Goal: Task Accomplishment & Management: Manage account settings

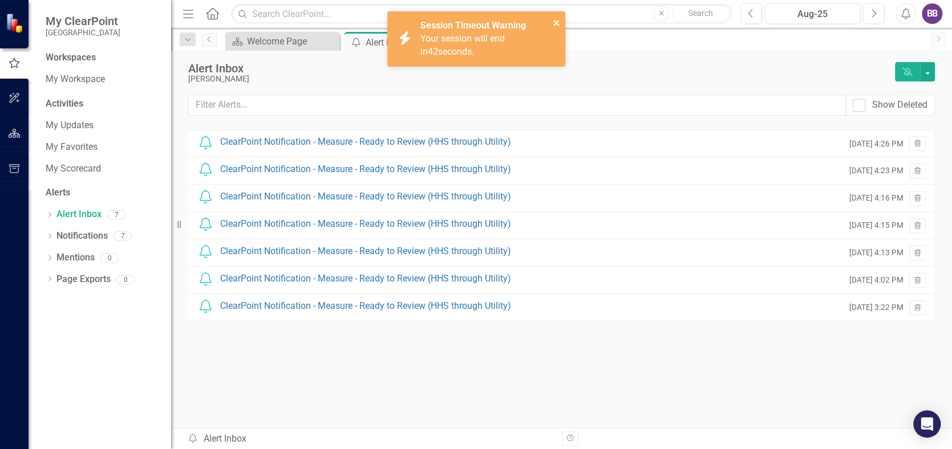
click at [557, 23] on icon "close" at bounding box center [556, 23] width 6 height 6
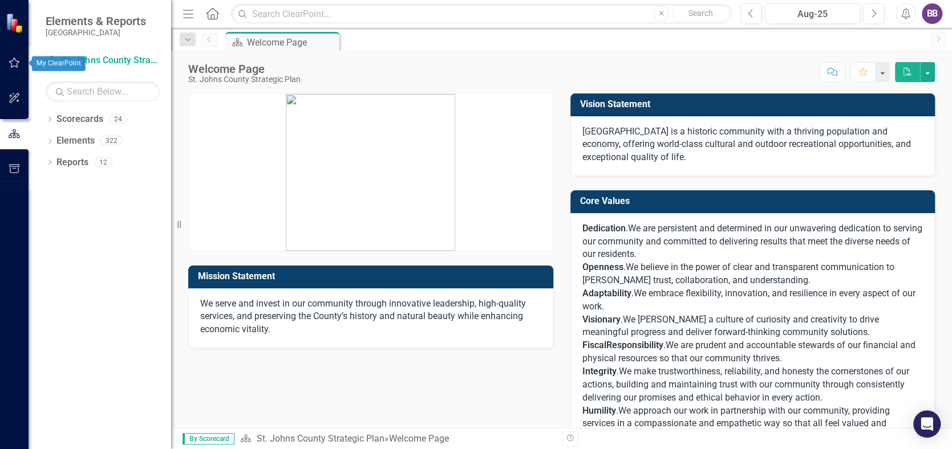
click at [11, 61] on icon "button" at bounding box center [14, 63] width 11 height 10
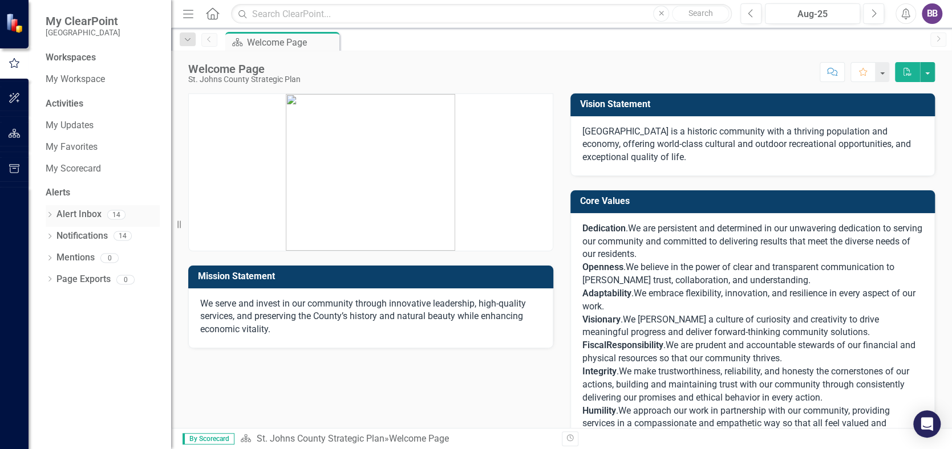
click at [76, 212] on link "Alert Inbox" at bounding box center [78, 214] width 45 height 13
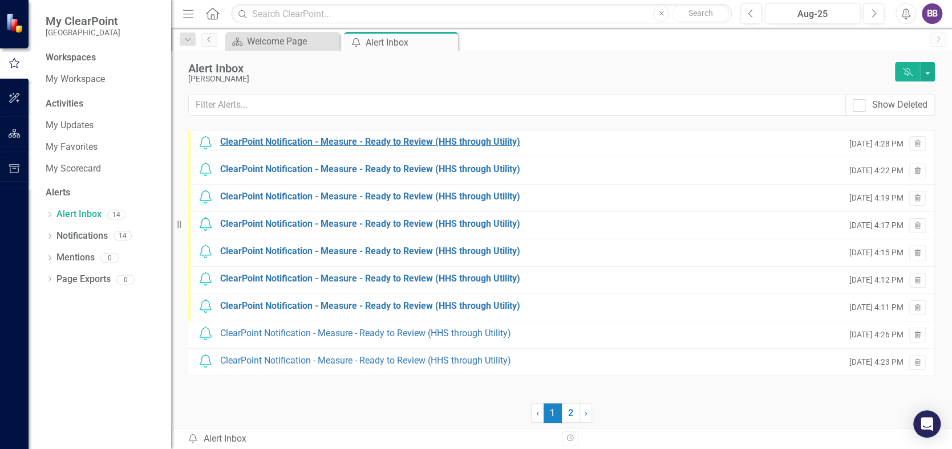
click at [427, 140] on div "ClearPoint Notification - Measure - Ready to Review (HHS through Utility)" at bounding box center [370, 142] width 300 height 13
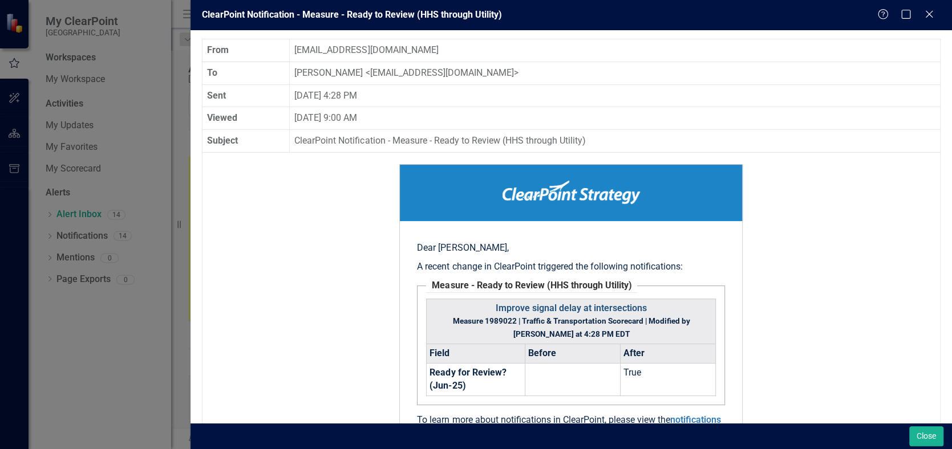
click at [559, 308] on link "Improve signal delay at intersections" at bounding box center [571, 308] width 151 height 11
click at [926, 13] on icon "Close" at bounding box center [929, 14] width 14 height 11
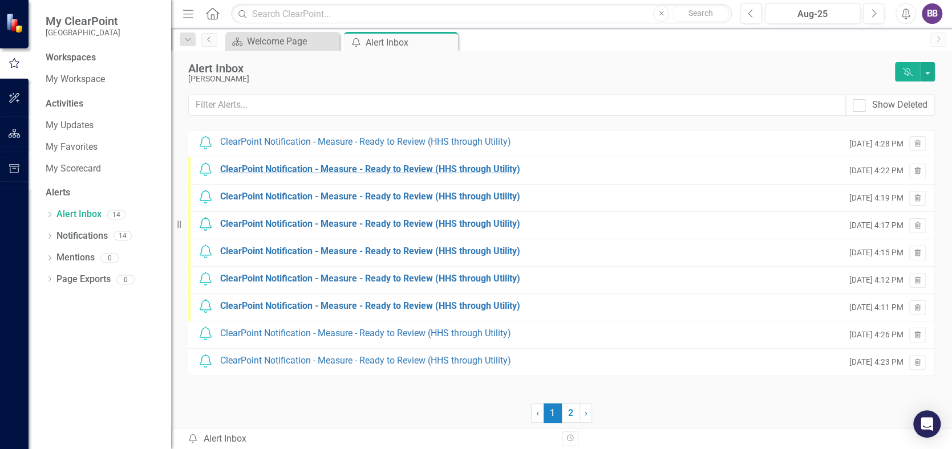
click at [445, 169] on div "ClearPoint Notification - Measure - Ready to Review (HHS through Utility)" at bounding box center [370, 169] width 300 height 13
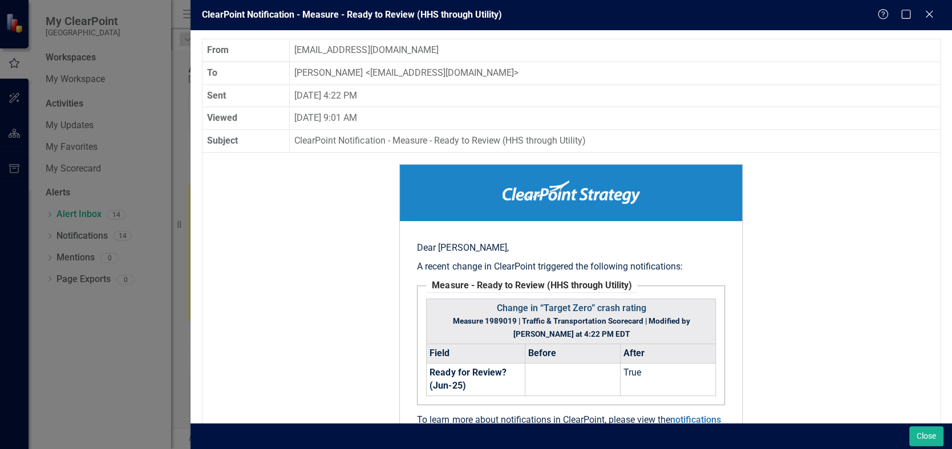
click at [566, 307] on link "Change in “Target Zero” crash rating" at bounding box center [570, 308] width 149 height 11
click at [926, 19] on icon "Close" at bounding box center [929, 14] width 14 height 11
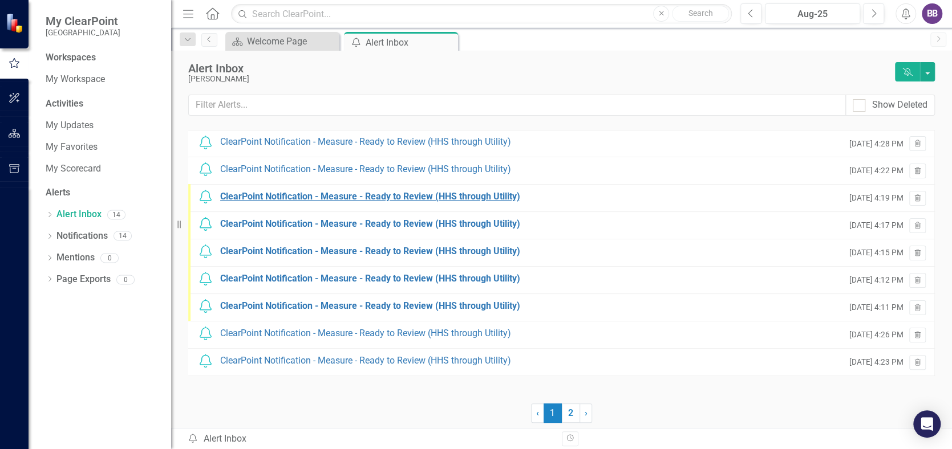
click at [452, 194] on div "ClearPoint Notification - Measure - Ready to Review (HHS through Utility)" at bounding box center [370, 196] width 300 height 13
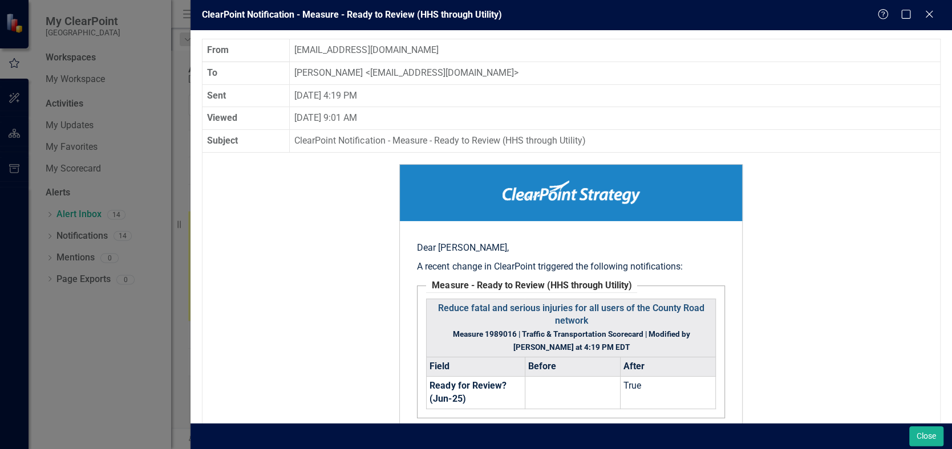
click at [562, 311] on link "Reduce fatal and serious injuries for all users of the County Road network" at bounding box center [571, 315] width 266 height 24
click at [926, 17] on icon "Close" at bounding box center [929, 14] width 14 height 11
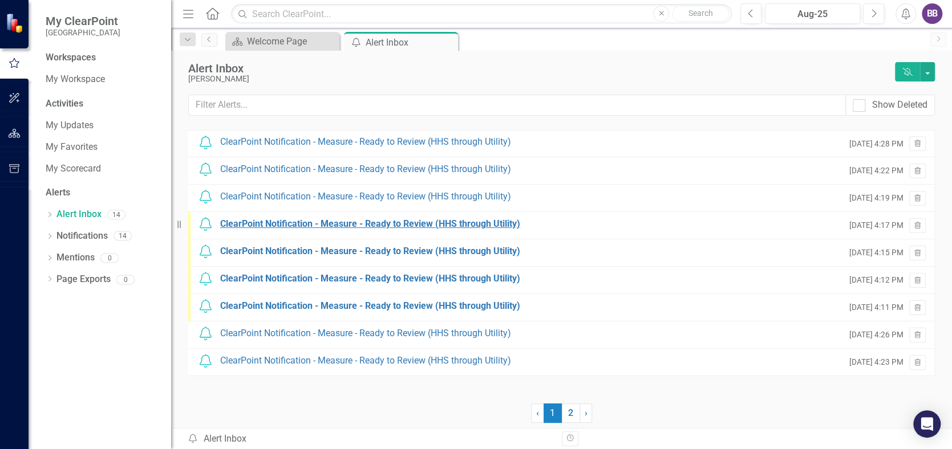
click at [422, 224] on div "ClearPoint Notification - Measure - Ready to Review (HHS through Utility)" at bounding box center [370, 224] width 300 height 13
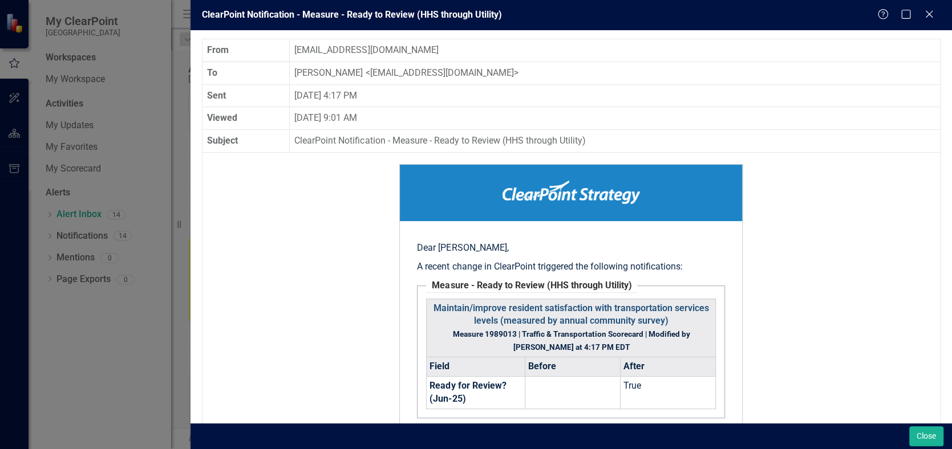
click at [565, 308] on link "Maintain/improve resident satisfaction with transportation services levels (mea…" at bounding box center [570, 315] width 275 height 24
click at [930, 11] on icon "Close" at bounding box center [929, 14] width 14 height 11
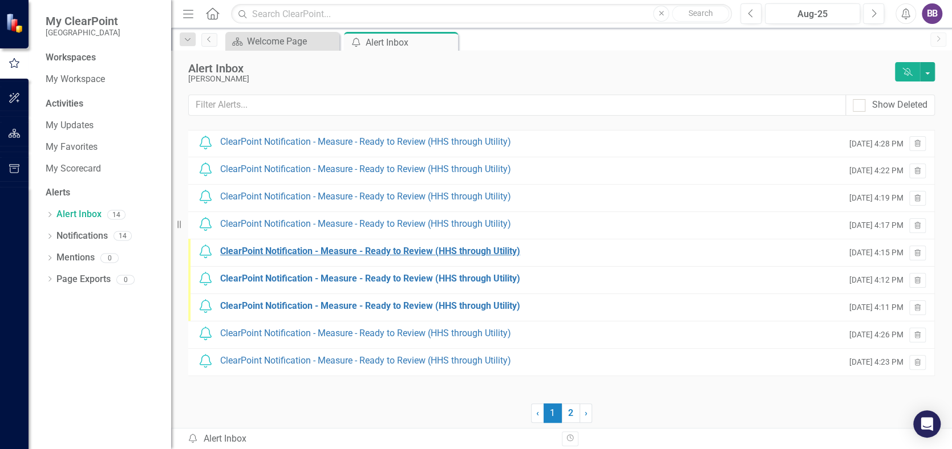
click at [412, 253] on div "ClearPoint Notification - Measure - Ready to Review (HHS through Utility)" at bounding box center [370, 251] width 300 height 13
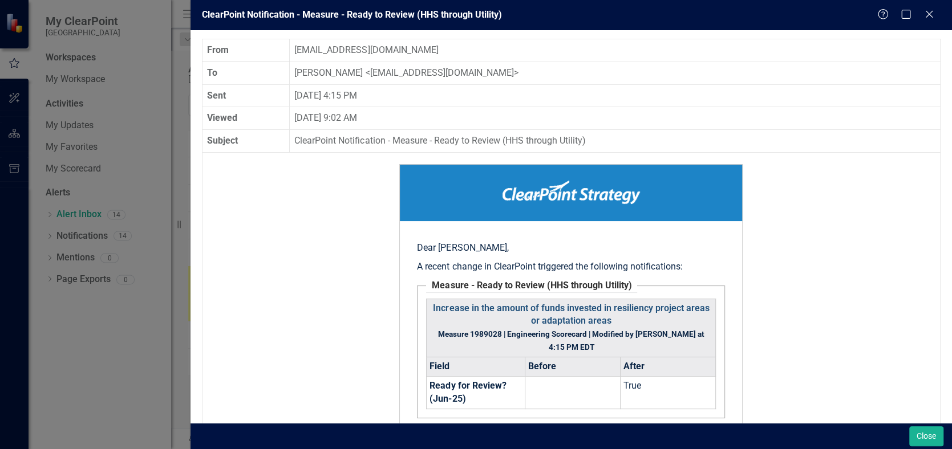
click at [554, 307] on link "Increase in the amount of funds invested in resiliency project areas or adaptat…" at bounding box center [571, 315] width 276 height 24
click at [930, 14] on icon "Close" at bounding box center [929, 14] width 14 height 11
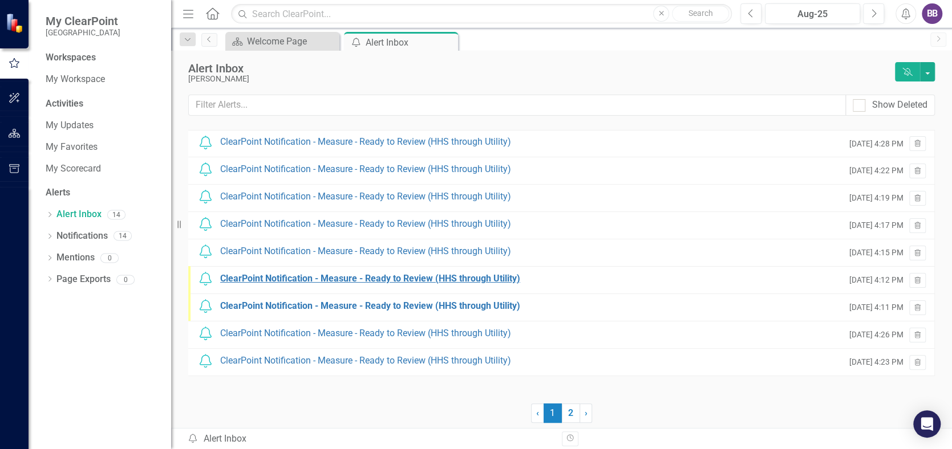
click at [386, 279] on div "ClearPoint Notification - Measure - Ready to Review (HHS through Utility)" at bounding box center [370, 279] width 300 height 13
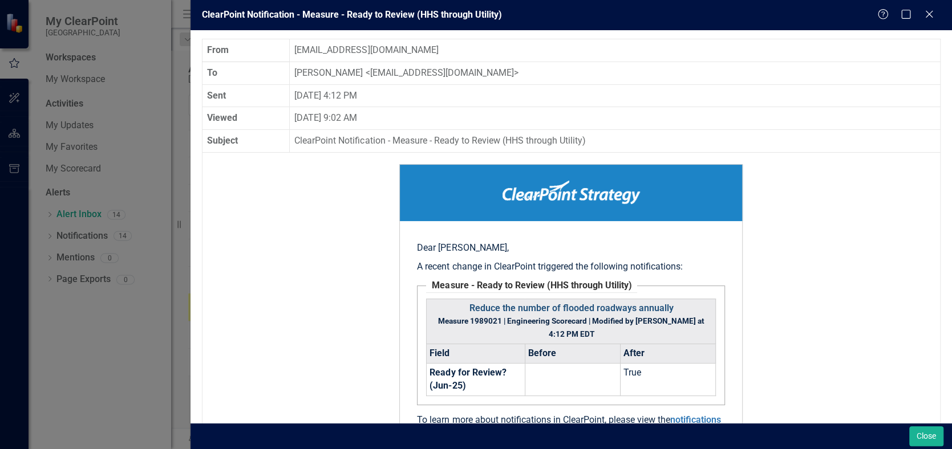
click at [553, 305] on link "Reduce the number of flooded roadways annually" at bounding box center [571, 308] width 204 height 11
click at [932, 10] on icon "Close" at bounding box center [929, 14] width 14 height 11
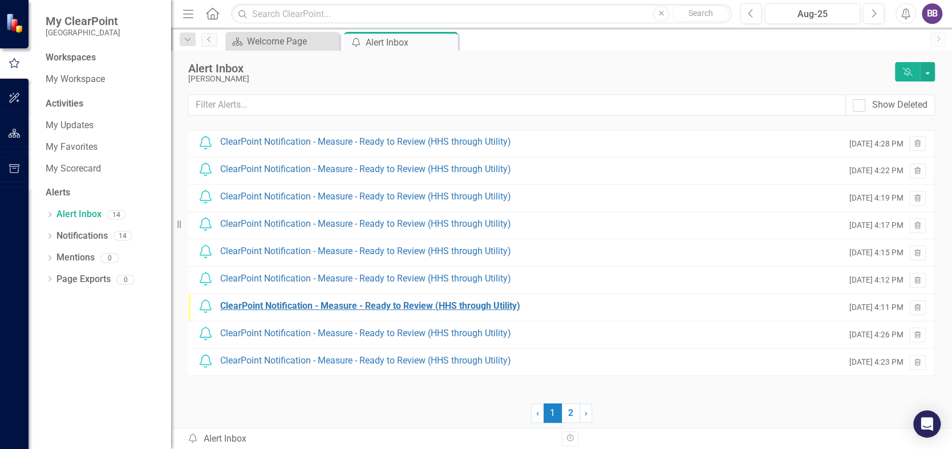
click at [408, 307] on div "ClearPoint Notification - Measure - Ready to Review (HHS through Utility)" at bounding box center [370, 306] width 300 height 13
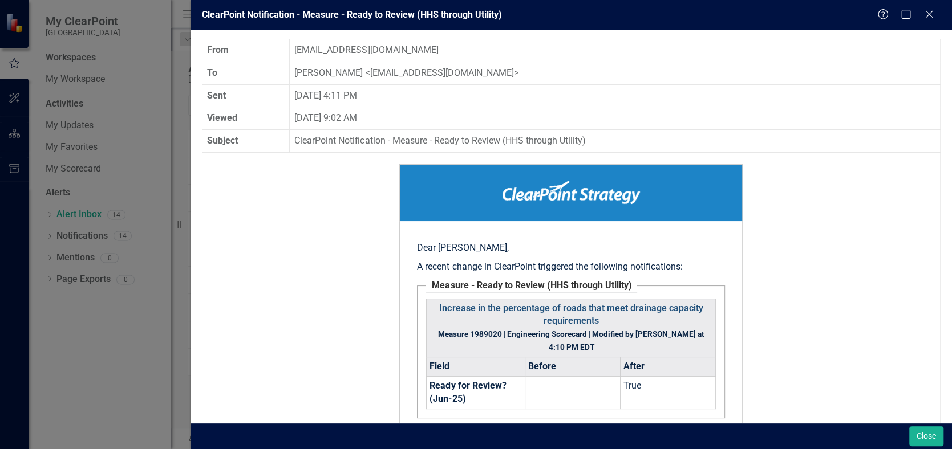
click at [567, 306] on link "Increase in the percentage of roads that meet drainage capacity requirements" at bounding box center [570, 315] width 263 height 24
click at [930, 15] on icon at bounding box center [929, 14] width 9 height 9
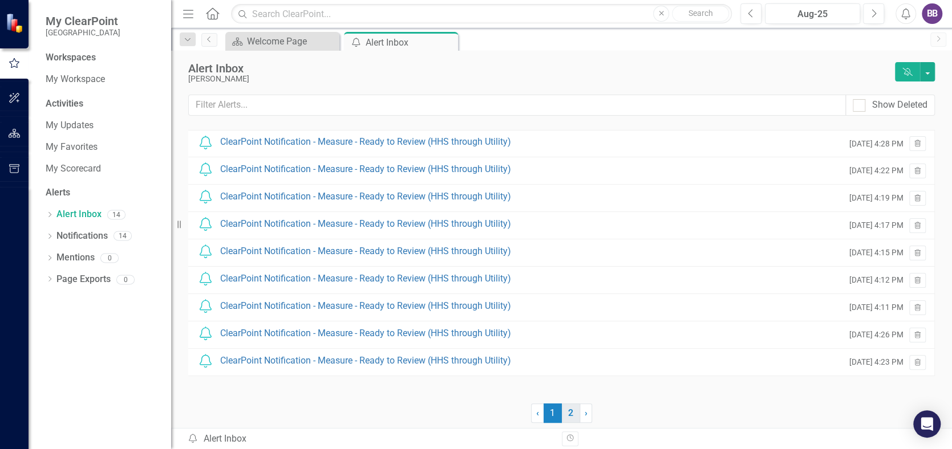
click at [576, 412] on link "2" at bounding box center [571, 413] width 18 height 19
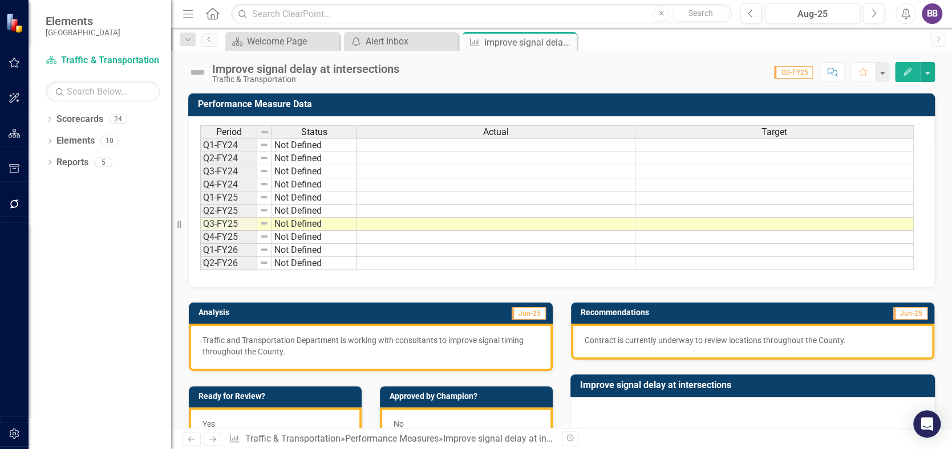
click at [906, 71] on icon "button" at bounding box center [907, 72] width 8 height 8
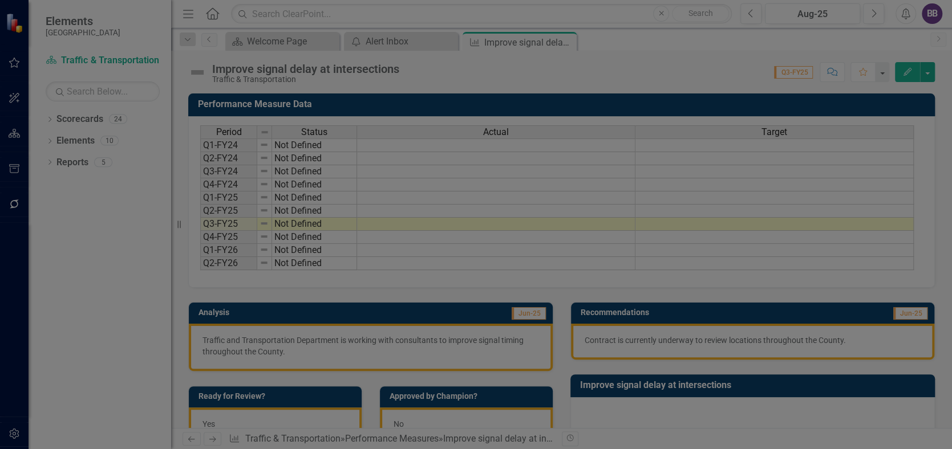
checkbox input "true"
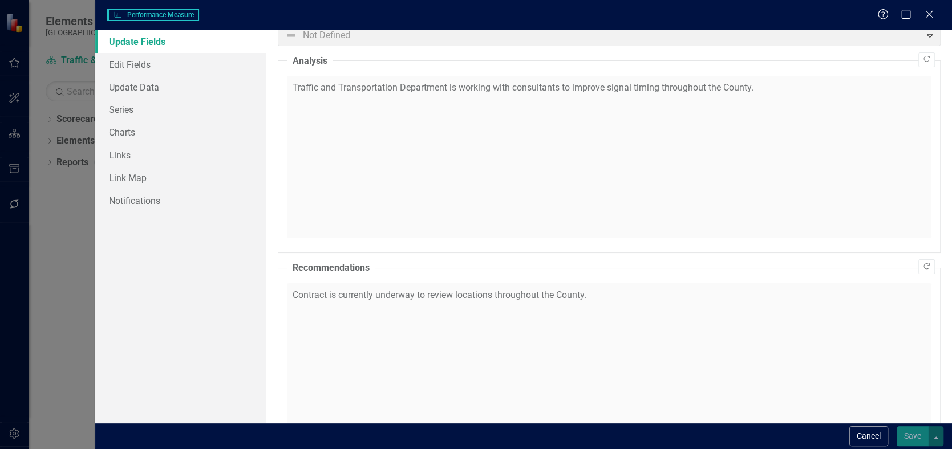
scroll to position [30, 0]
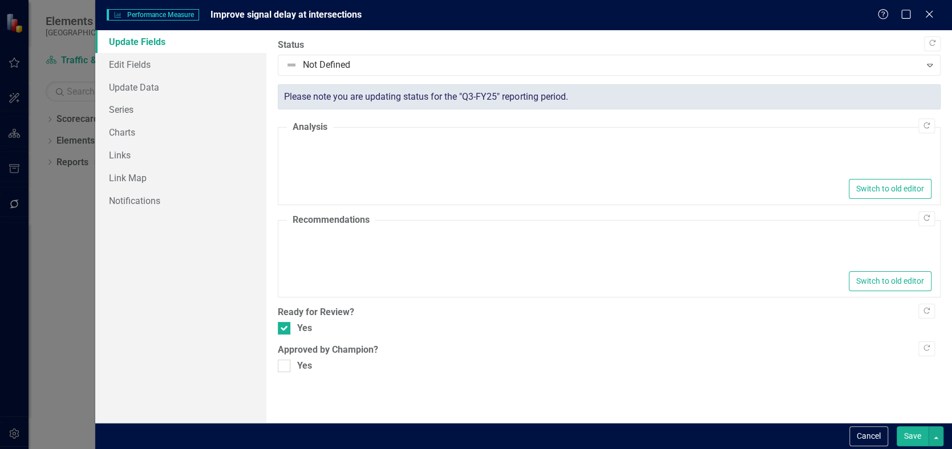
type textarea "<p>Traffic and Transportation Department is working with consultants to improve…"
type textarea "<p>Contract is currently underway to review locations throughout the County.</p>"
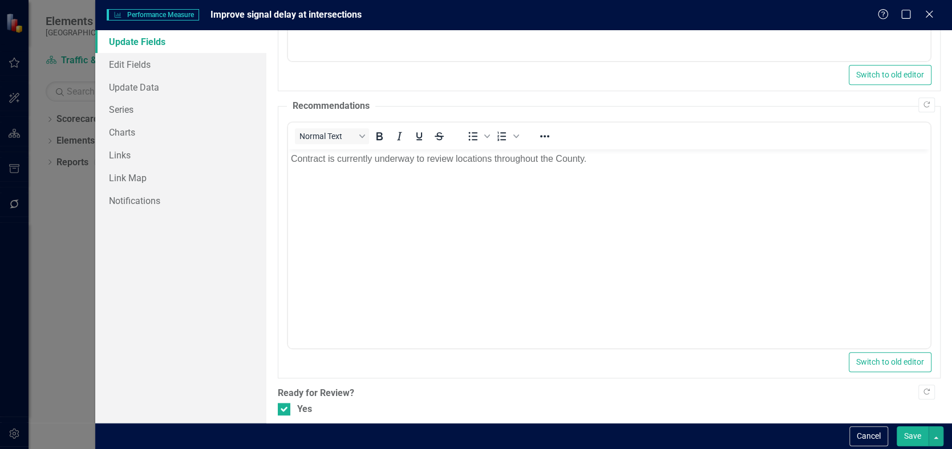
scroll to position [355, 0]
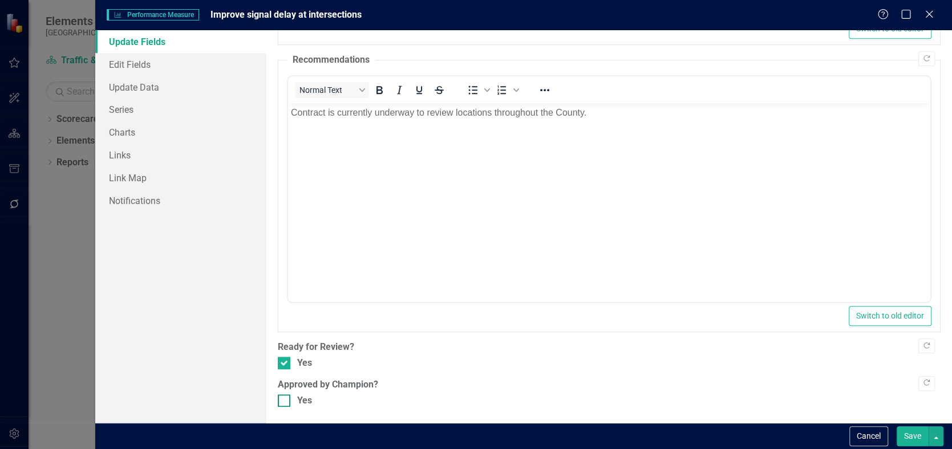
click at [283, 399] on input "Yes" at bounding box center [281, 398] width 7 height 7
checkbox input "true"
click at [915, 433] on button "Save" at bounding box center [913, 437] width 32 height 20
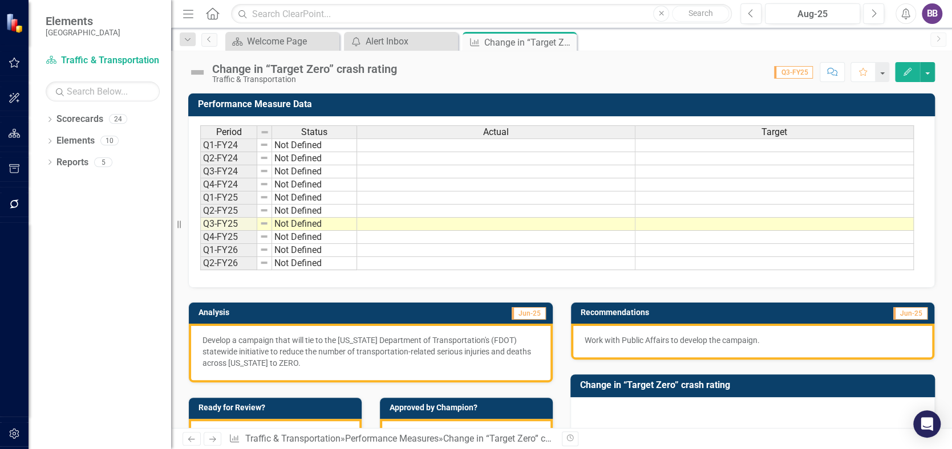
click at [910, 70] on icon "button" at bounding box center [907, 72] width 8 height 8
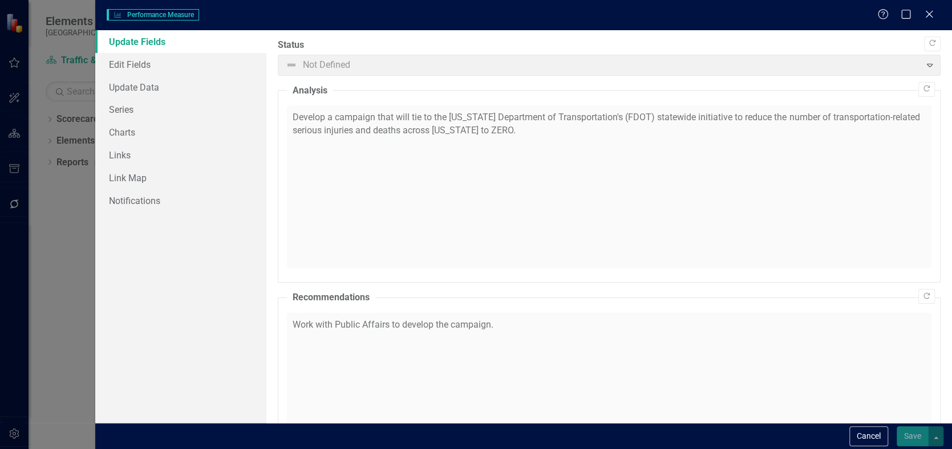
checkbox input "true"
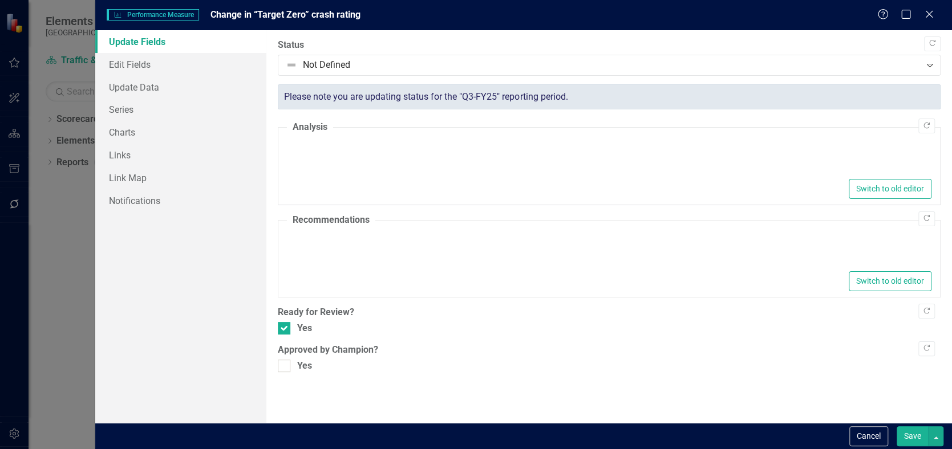
type textarea "<p>Develop a campaign that will tie to the Florida Department of Transportation…"
type textarea "<p>Work with Public Affairs to develop the campaign.</p>"
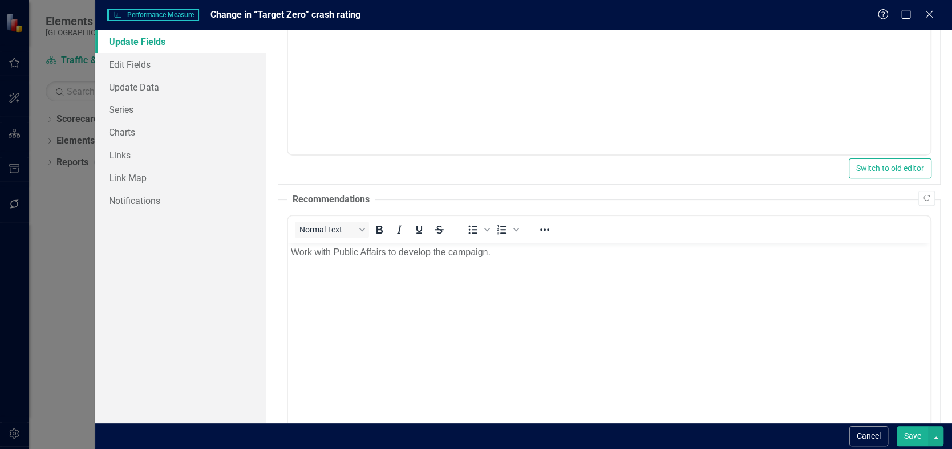
scroll to position [355, 0]
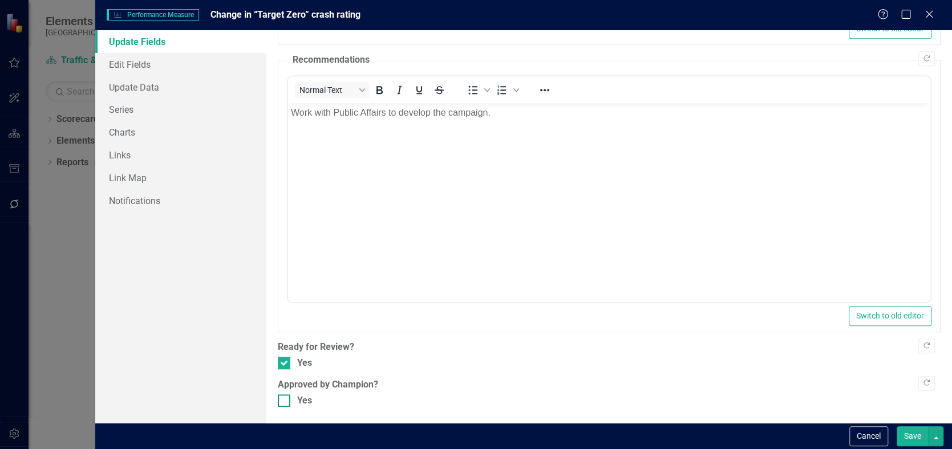
click at [286, 400] on div at bounding box center [284, 401] width 13 height 13
click at [285, 400] on input "Yes" at bounding box center [281, 398] width 7 height 7
checkbox input "true"
click at [912, 437] on button "Save" at bounding box center [913, 437] width 32 height 20
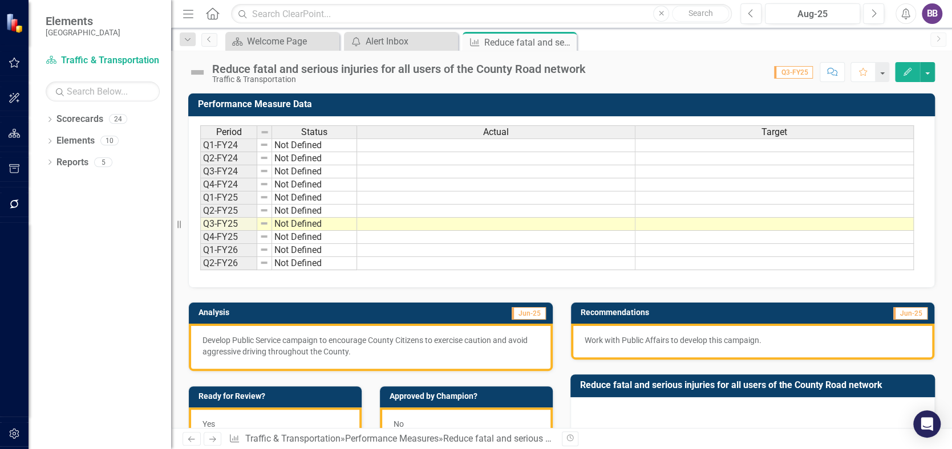
click at [909, 68] on icon "Edit" at bounding box center [907, 72] width 10 height 8
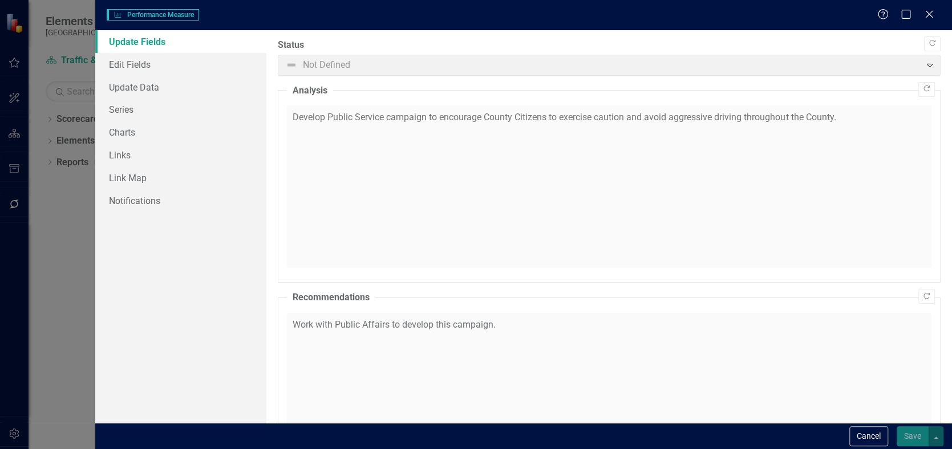
checkbox input "true"
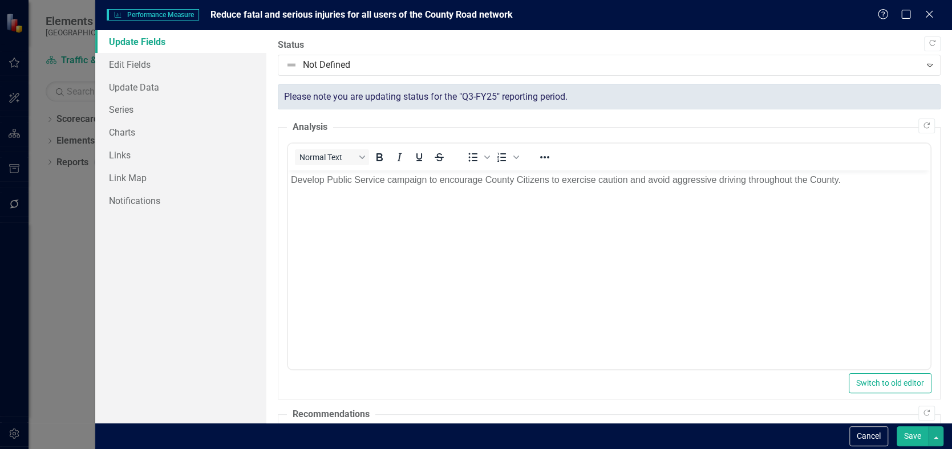
scroll to position [355, 0]
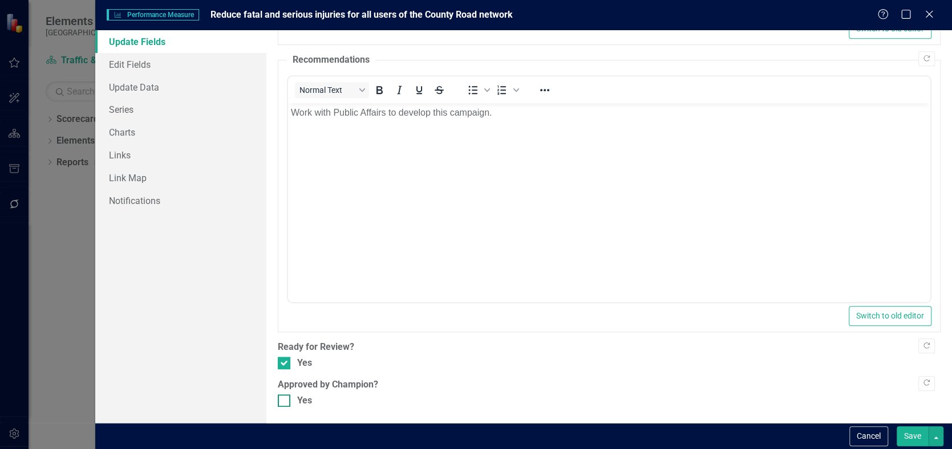
click at [289, 399] on div at bounding box center [284, 401] width 13 height 13
click at [285, 399] on input "Yes" at bounding box center [281, 398] width 7 height 7
checkbox input "true"
click at [903, 433] on button "Save" at bounding box center [913, 437] width 32 height 20
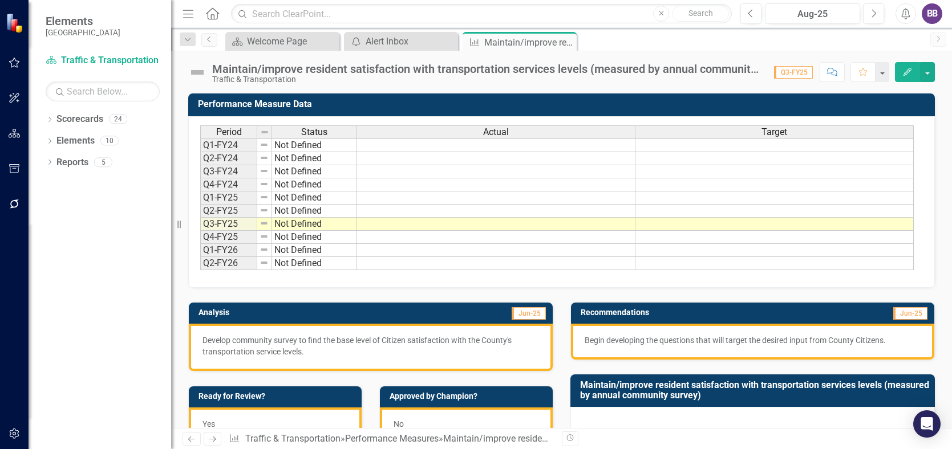
click at [909, 64] on button "Edit" at bounding box center [907, 72] width 25 height 20
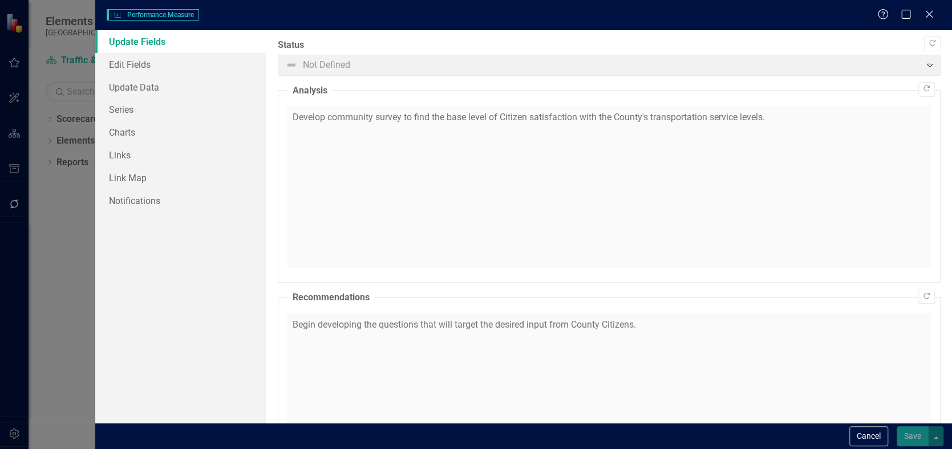
checkbox input "true"
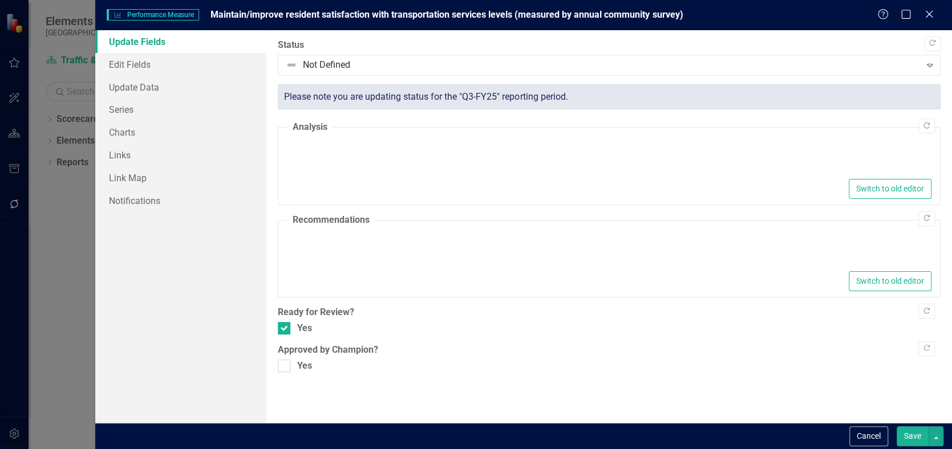
type textarea "<p>Develop community survey to find the base level of Citizen satisfaction with…"
type textarea "<p>Begin developing the questions that will target the desired input from Count…"
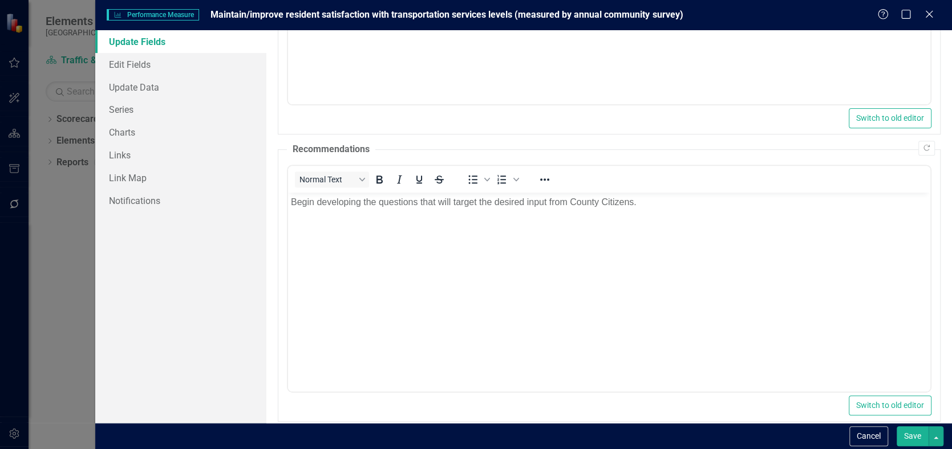
scroll to position [355, 0]
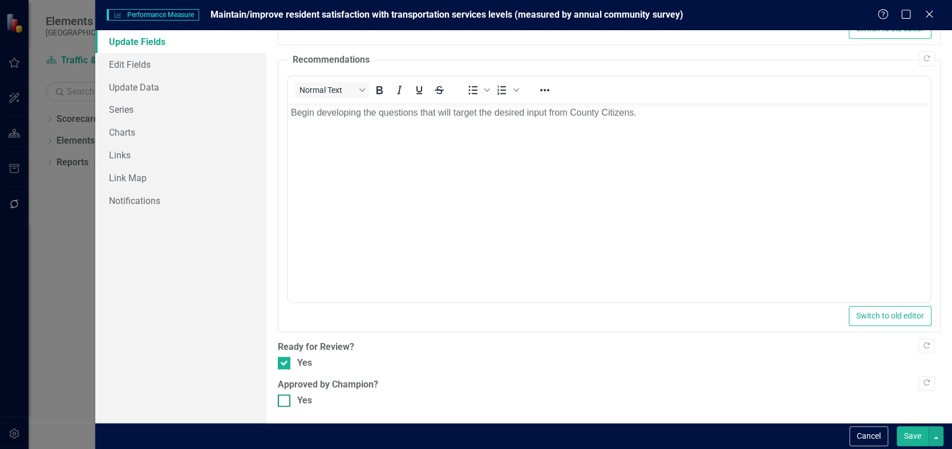
click at [287, 398] on div at bounding box center [284, 401] width 13 height 13
click at [285, 398] on input "Yes" at bounding box center [281, 398] width 7 height 7
checkbox input "true"
click at [907, 432] on button "Save" at bounding box center [913, 437] width 32 height 20
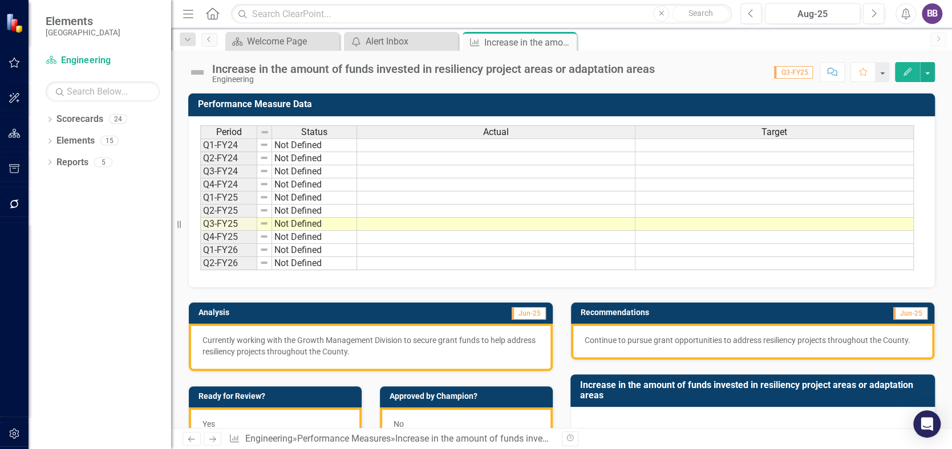
click at [907, 72] on icon "Edit" at bounding box center [907, 72] width 10 height 8
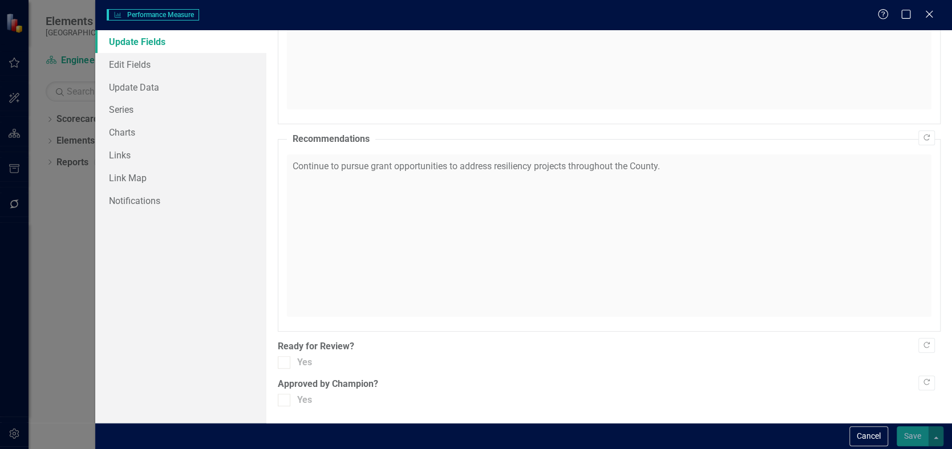
checkbox input "true"
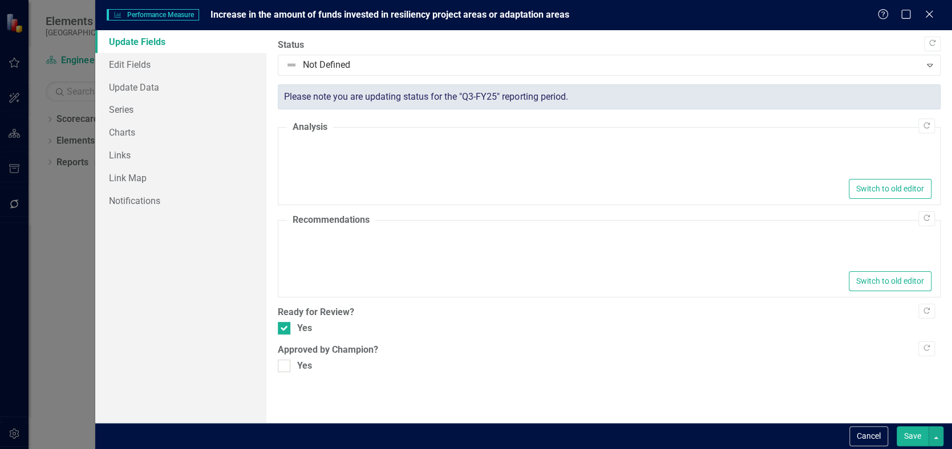
type textarea "<p>Currently working with the Growth Management Division to secure grant funds …"
type textarea "<p>Continue to pursue grant opportunities to address resiliency projects throug…"
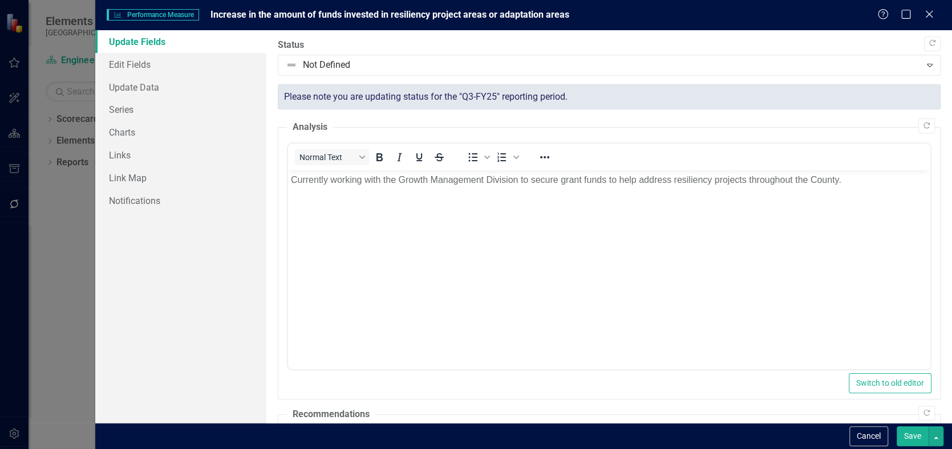
scroll to position [355, 0]
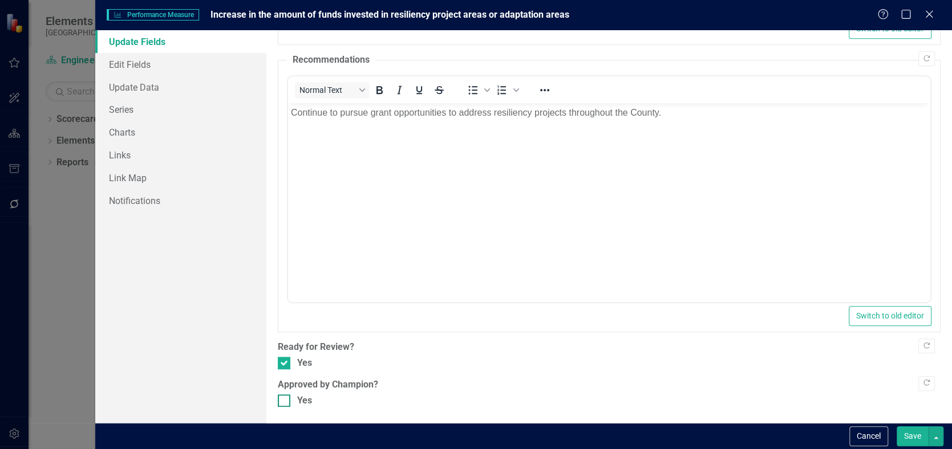
click at [283, 396] on input "Yes" at bounding box center [281, 398] width 7 height 7
checkbox input "true"
click at [910, 433] on button "Save" at bounding box center [913, 437] width 32 height 20
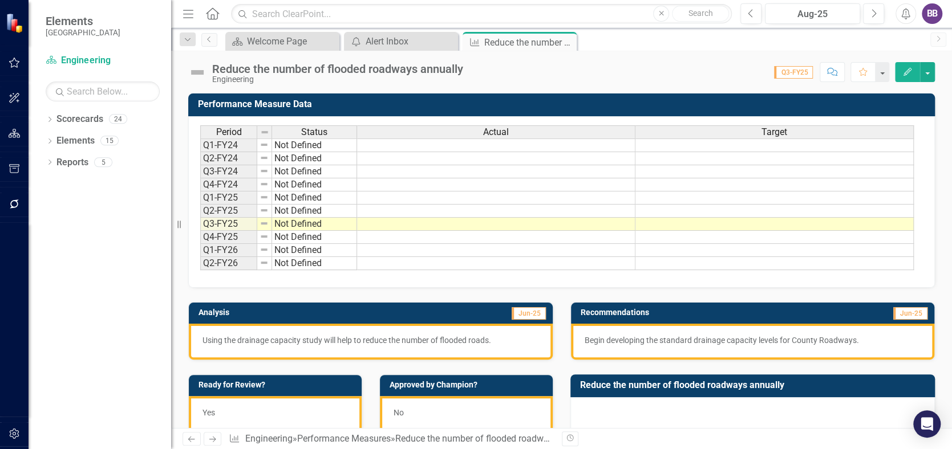
click at [905, 72] on icon "button" at bounding box center [907, 72] width 8 height 8
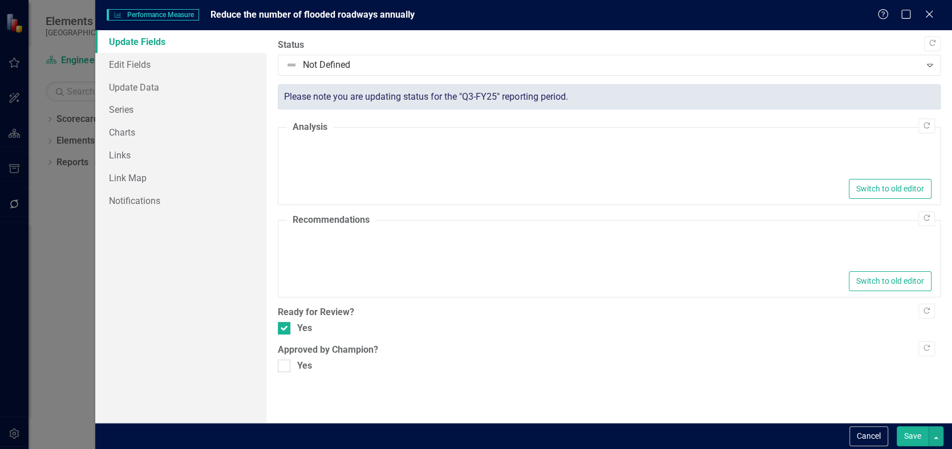
type textarea "<p>Using the drainage capacity study will help to reduce the number of flooded …"
type textarea "<p>Begin developing the standard drainage capacity levels for County Roadways.<…"
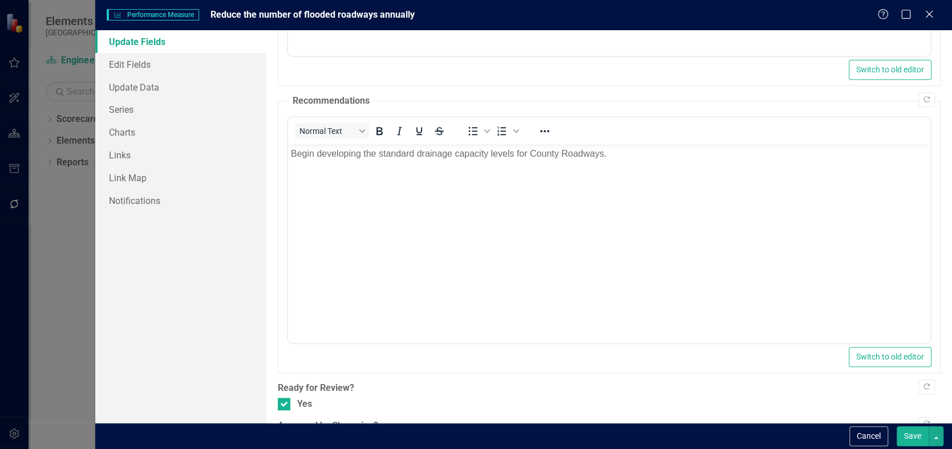
scroll to position [355, 0]
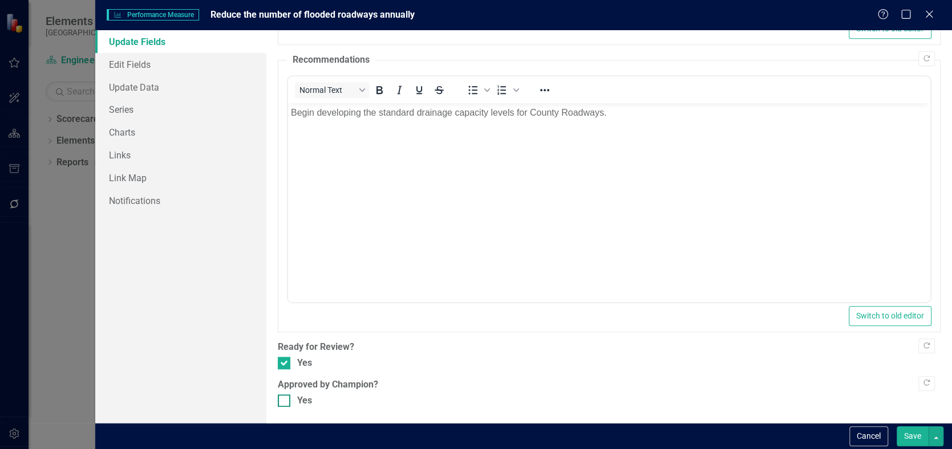
click at [282, 399] on input "Yes" at bounding box center [281, 398] width 7 height 7
checkbox input "true"
click at [905, 440] on button "Save" at bounding box center [913, 437] width 32 height 20
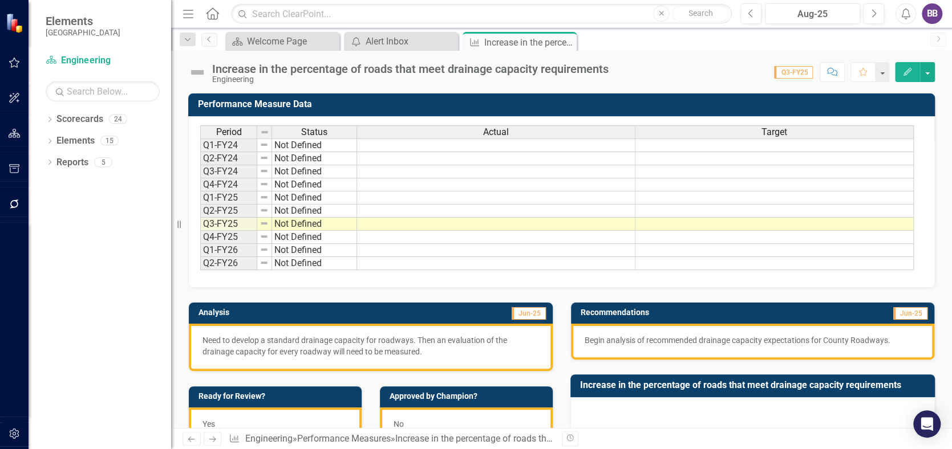
click at [901, 66] on button "Edit" at bounding box center [907, 72] width 25 height 20
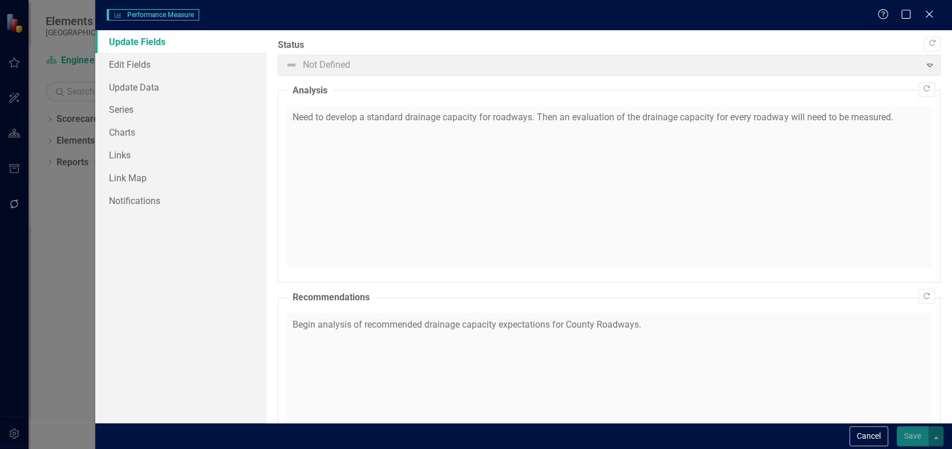
checkbox input "true"
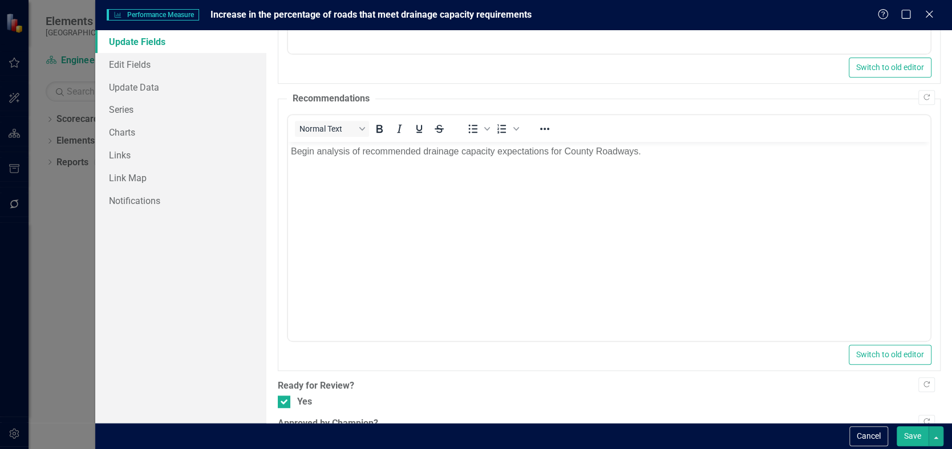
scroll to position [355, 0]
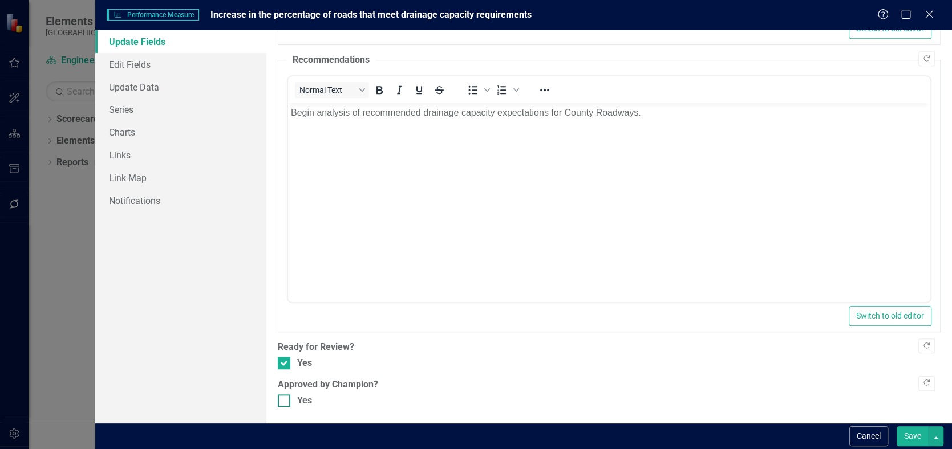
click at [285, 402] on div at bounding box center [284, 401] width 13 height 13
click at [285, 402] on input "Yes" at bounding box center [281, 398] width 7 height 7
checkbox input "true"
click at [907, 438] on button "Save" at bounding box center [913, 437] width 32 height 20
